Goal: Task Accomplishment & Management: Use online tool/utility

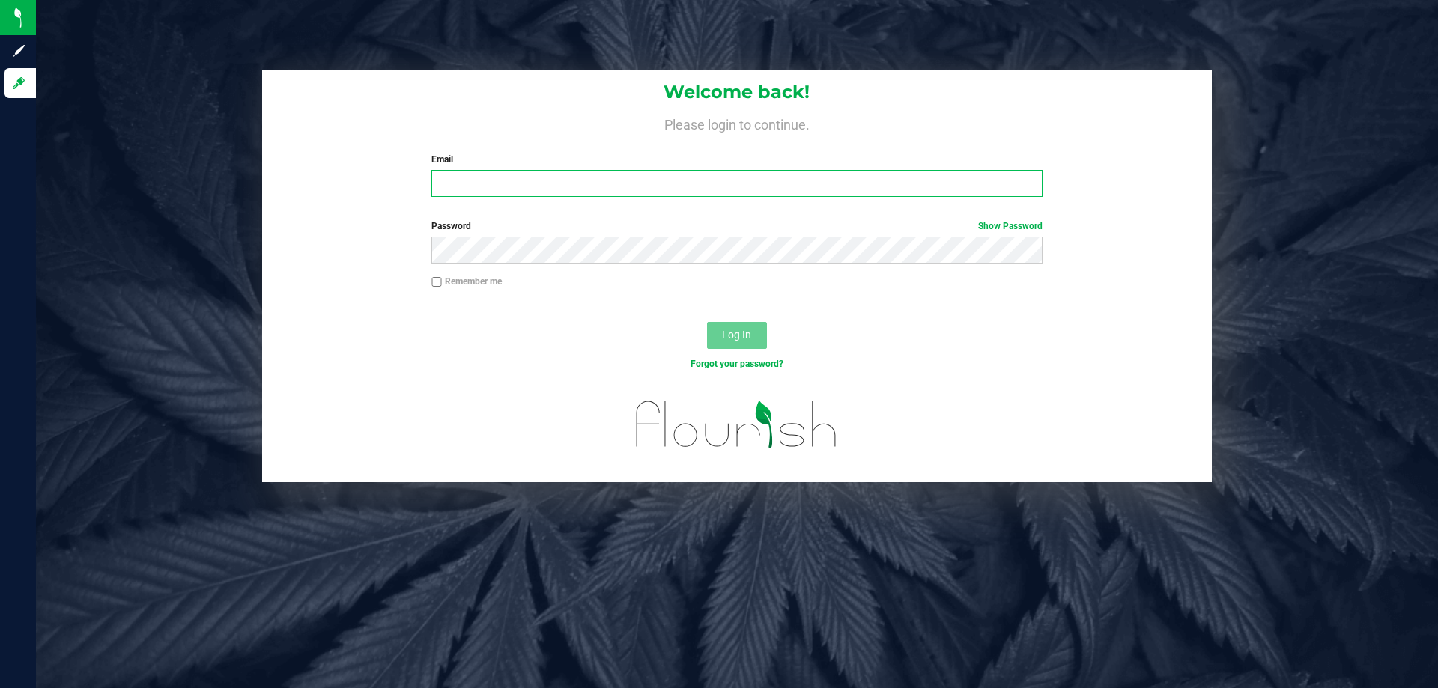
type input "[EMAIL_ADDRESS][DOMAIN_NAME]"
click at [746, 299] on div "Remember me" at bounding box center [736, 289] width 949 height 28
click at [747, 327] on button "Log In" at bounding box center [737, 335] width 60 height 27
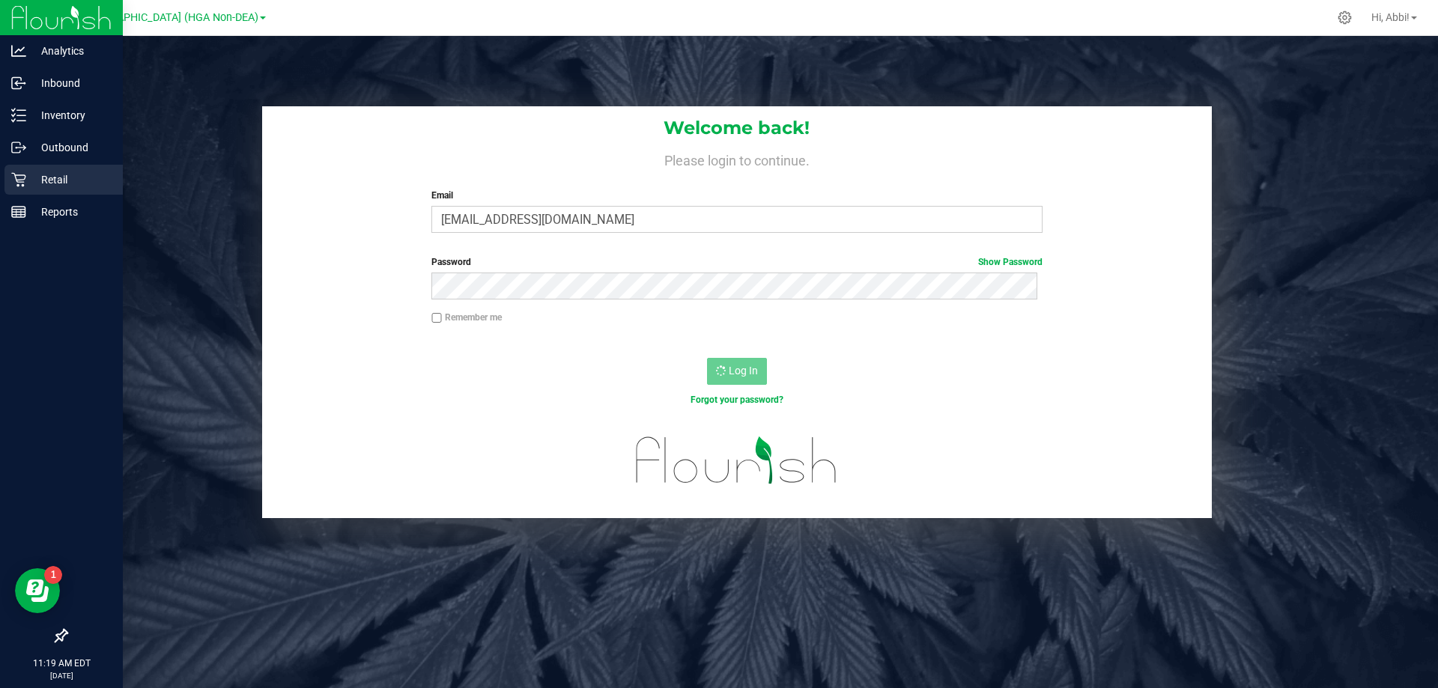
click at [76, 181] on p "Retail" at bounding box center [71, 180] width 90 height 18
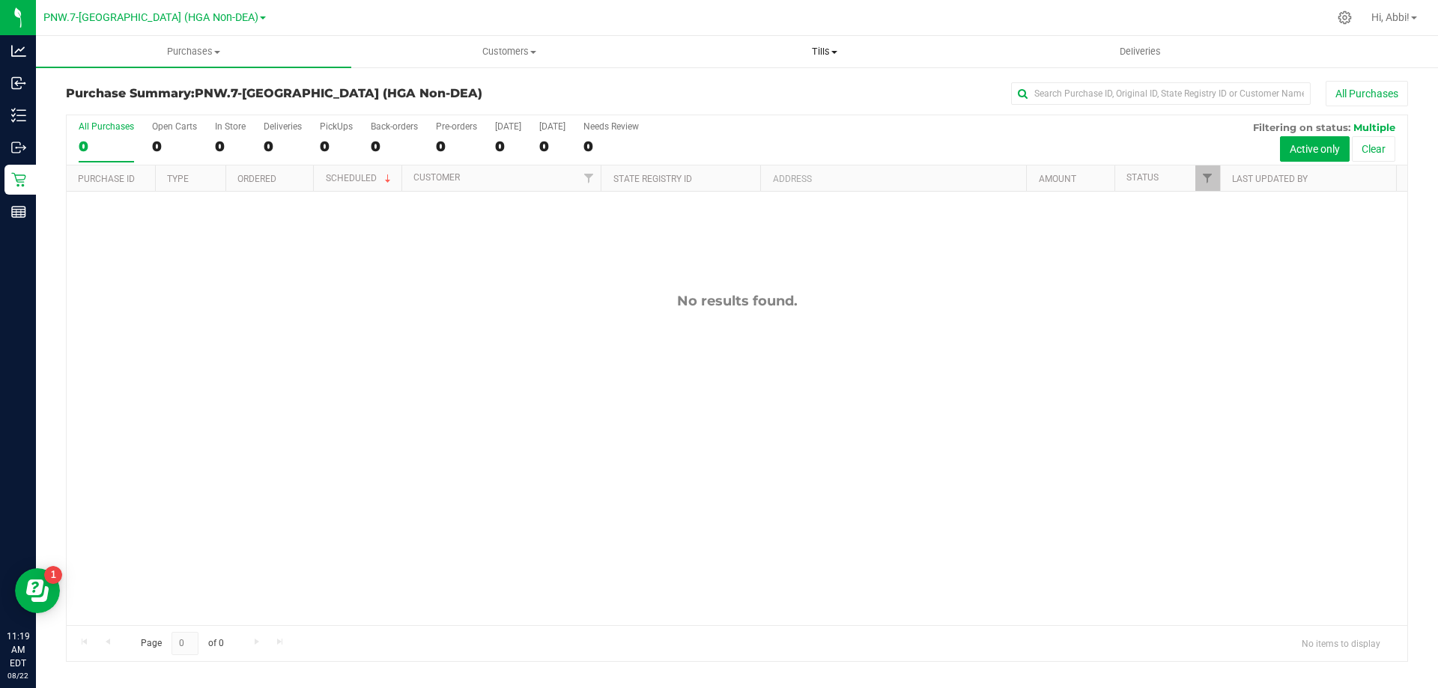
click at [839, 49] on span "Tills" at bounding box center [824, 51] width 314 height 13
click at [763, 88] on span "Manage tills" at bounding box center [716, 90] width 101 height 13
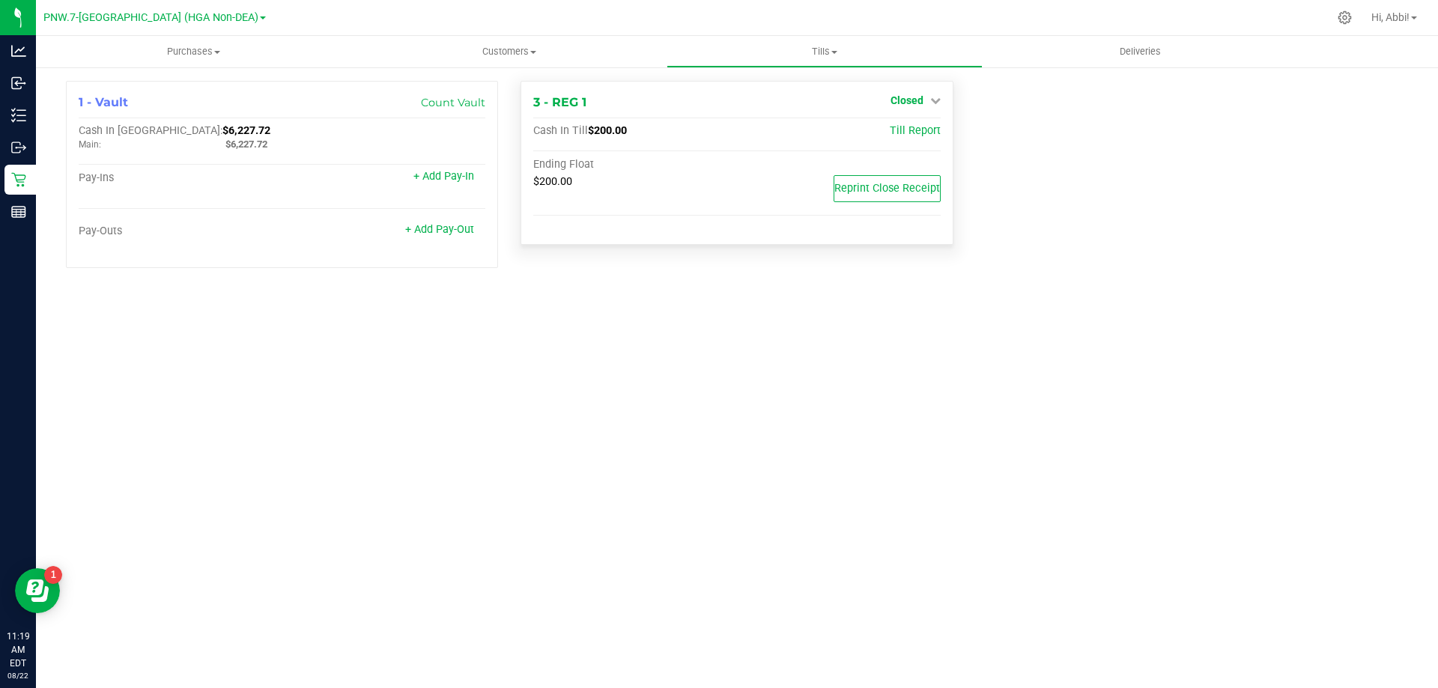
click at [930, 100] on icon at bounding box center [935, 100] width 10 height 10
click at [917, 134] on link "Open Till" at bounding box center [906, 132] width 40 height 12
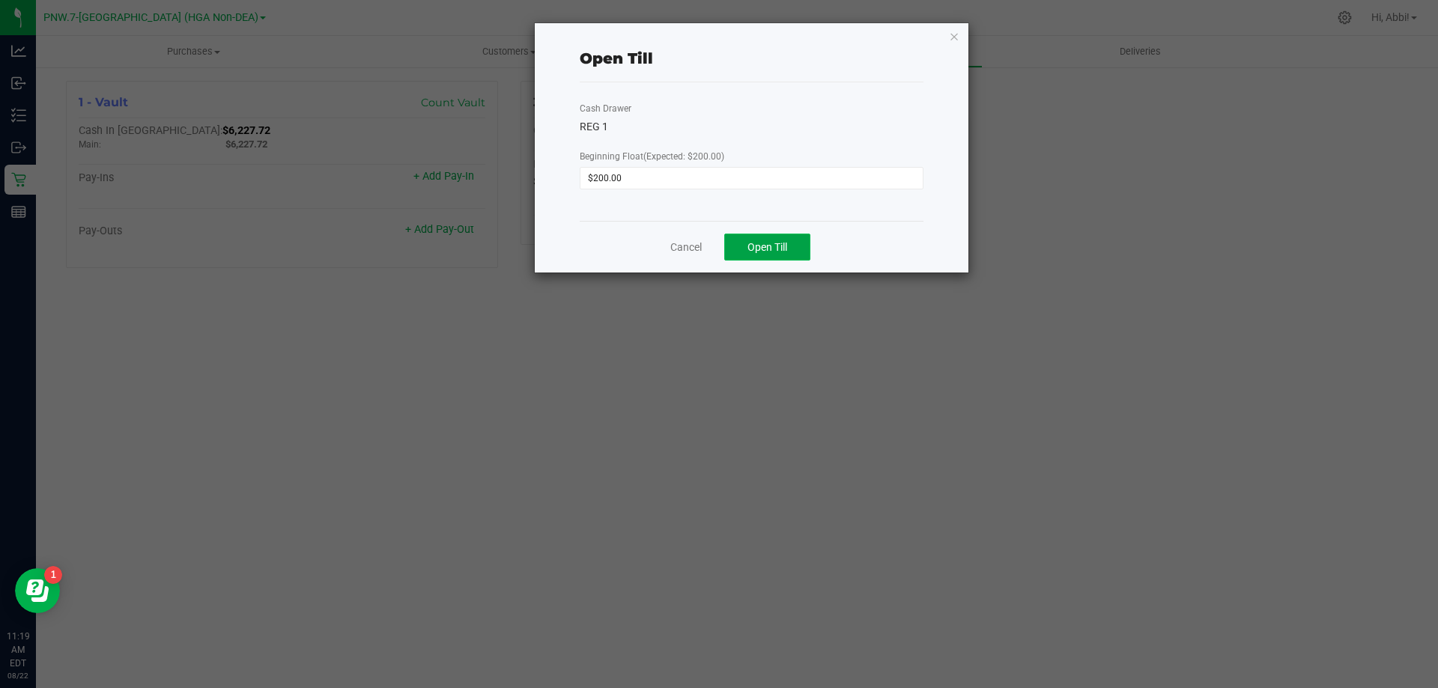
click at [761, 251] on span "Open Till" at bounding box center [767, 247] width 40 height 12
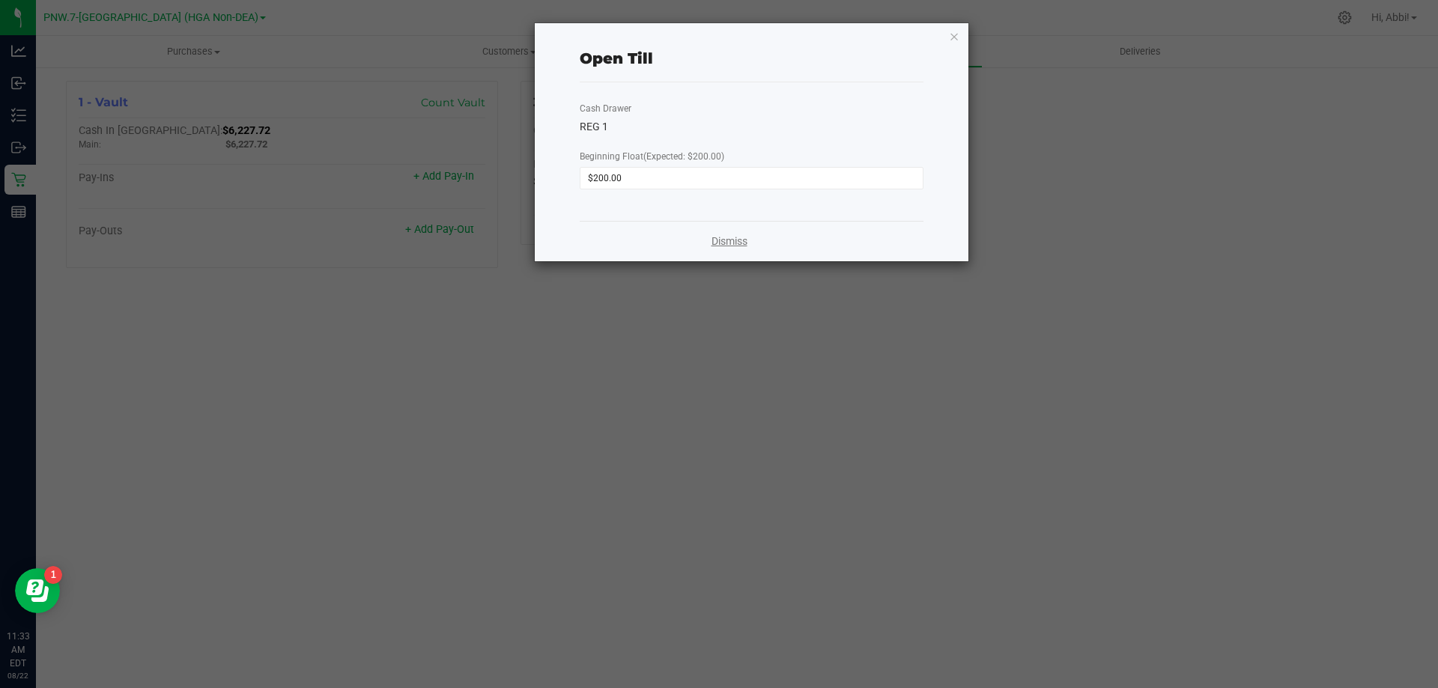
click at [729, 240] on link "Dismiss" at bounding box center [729, 242] width 36 height 16
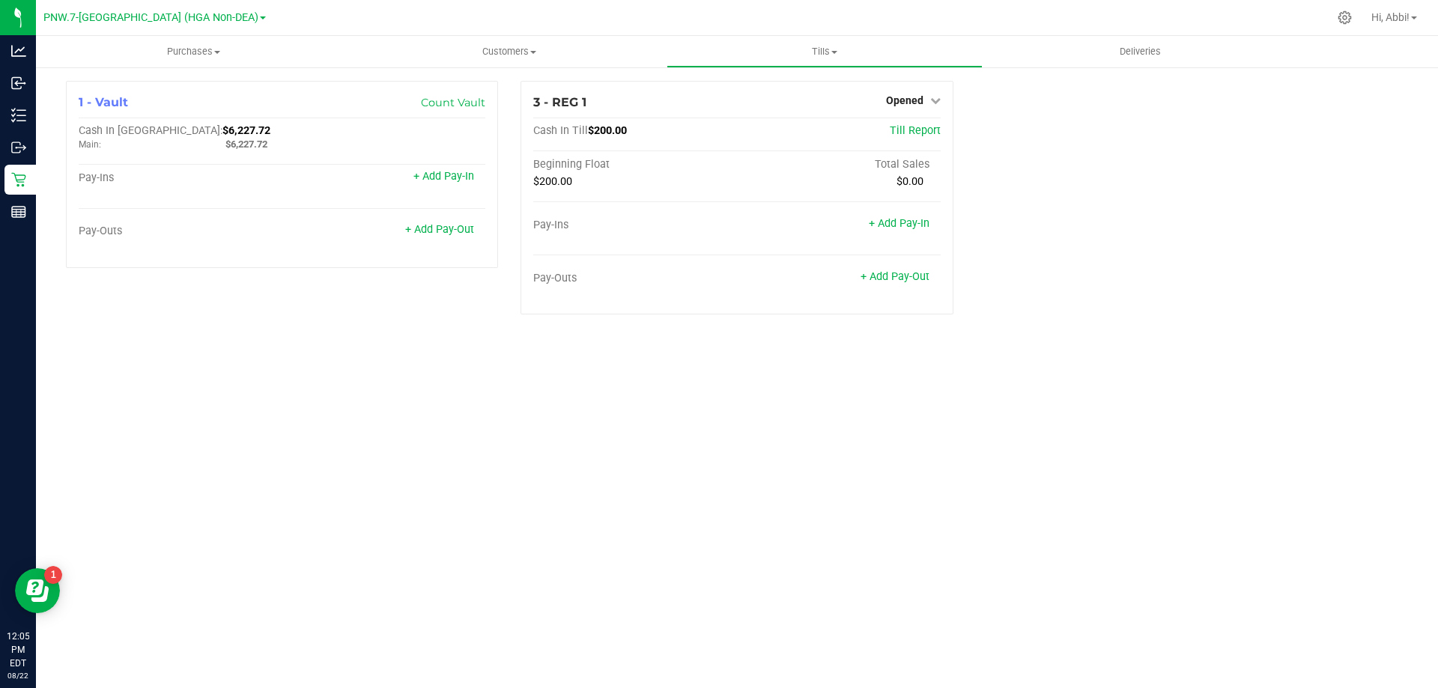
click at [1381, 649] on div "Purchases Summary of purchases Fulfillment All purchases Customers All customer…" at bounding box center [737, 362] width 1402 height 652
